Goal: Check status: Check status

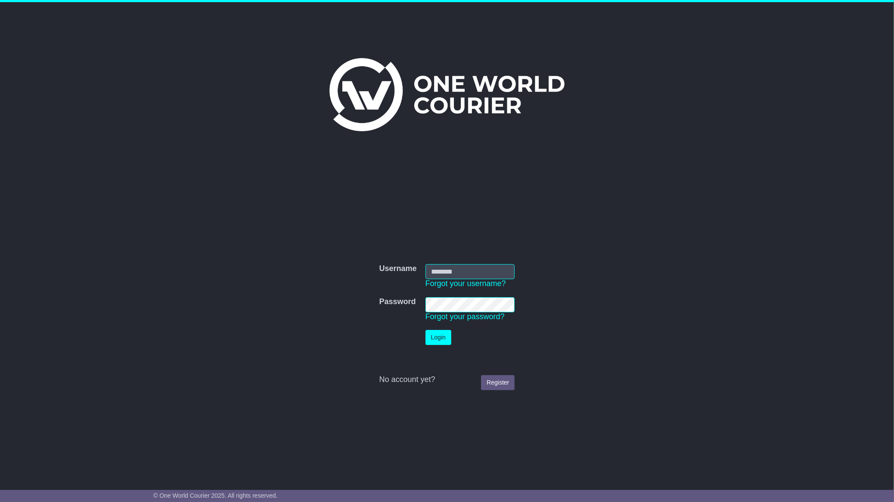
type input "**********"
click at [446, 337] on button "Login" at bounding box center [438, 337] width 26 height 15
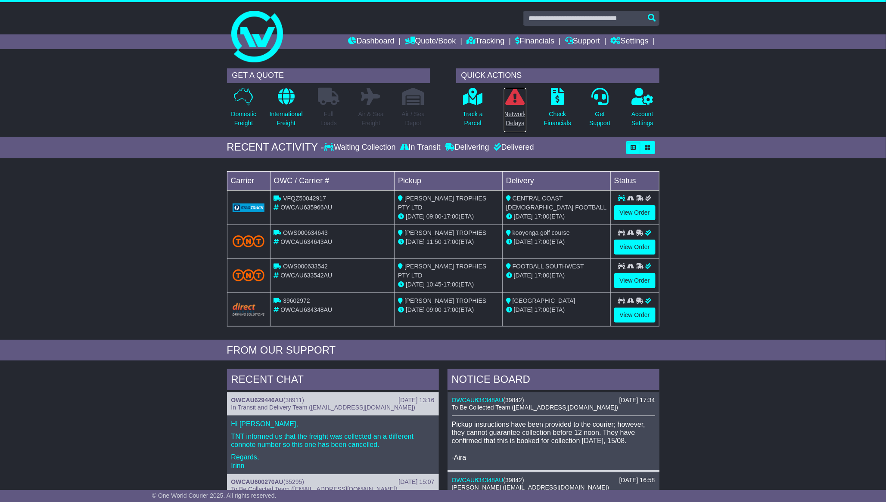
click at [511, 118] on p "Network Delays" at bounding box center [515, 119] width 22 height 18
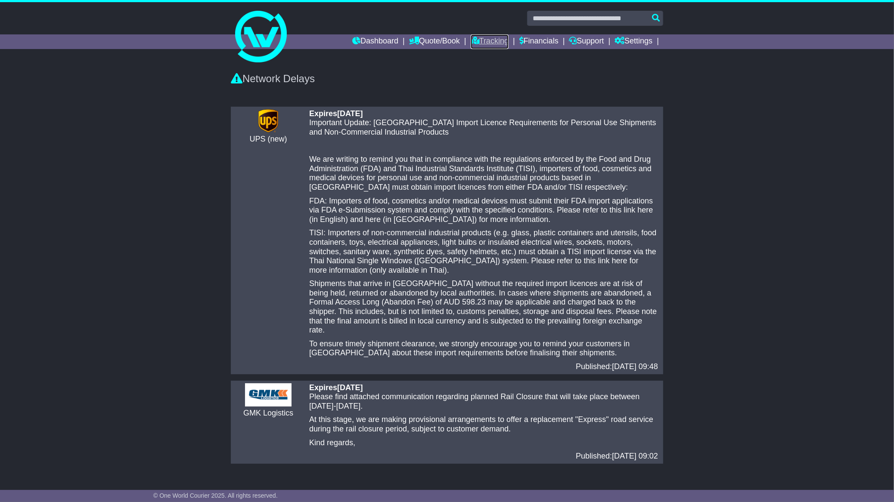
click at [474, 40] on link "Tracking" at bounding box center [490, 41] width 38 height 15
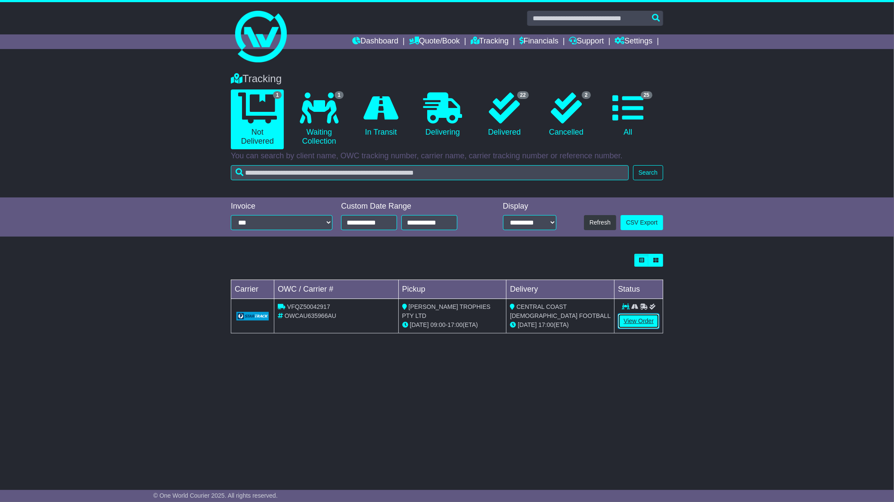
click at [642, 323] on link "View Order" at bounding box center [638, 321] width 41 height 15
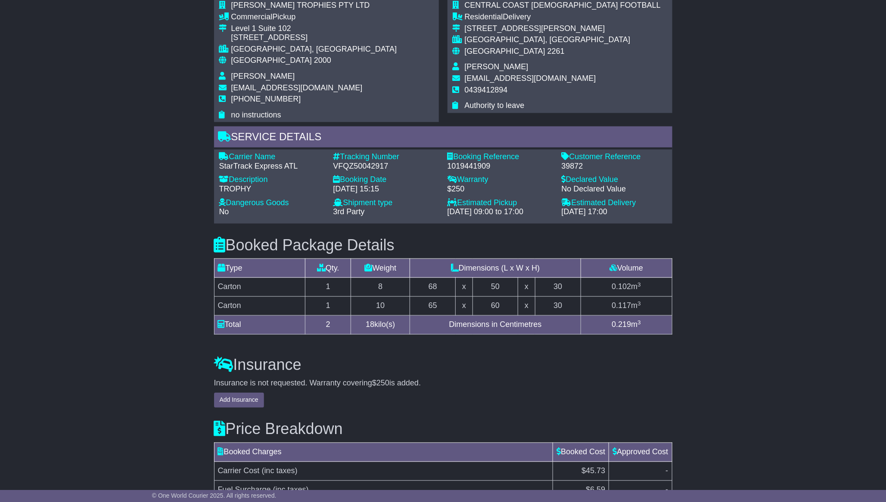
scroll to position [600, 0]
